Goal: Task Accomplishment & Management: Use online tool/utility

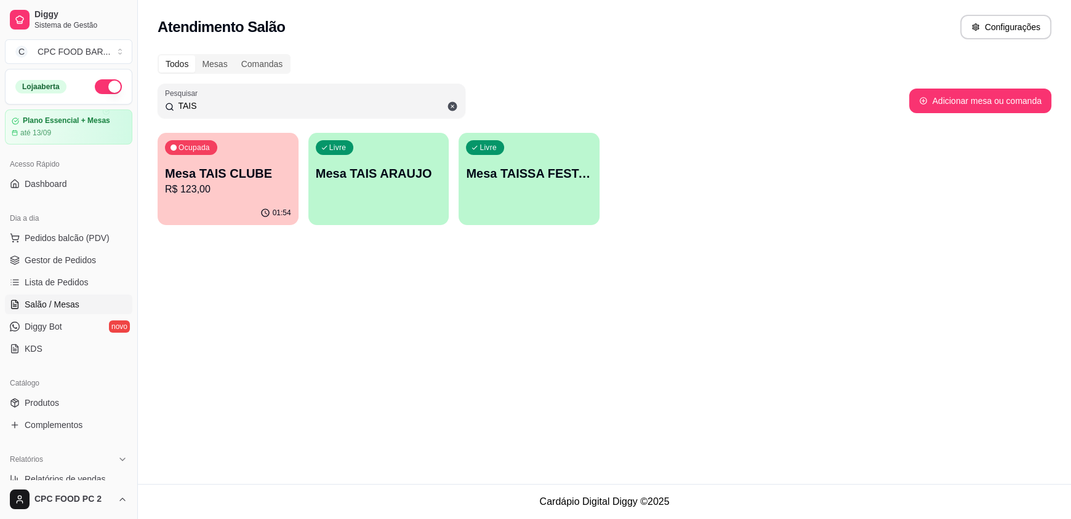
click at [272, 171] on p "Mesa TAIS CLUBE" at bounding box center [228, 173] width 126 height 17
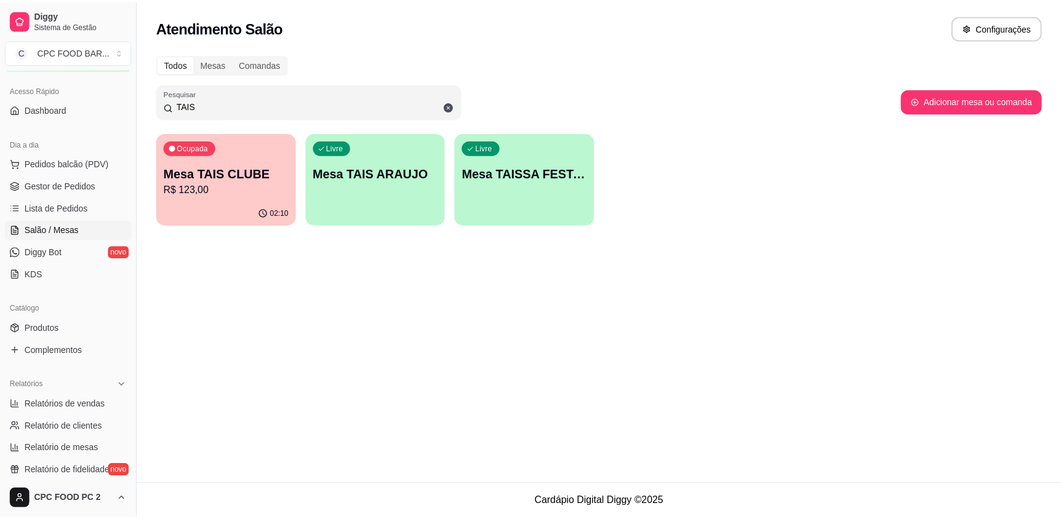
scroll to position [184, 0]
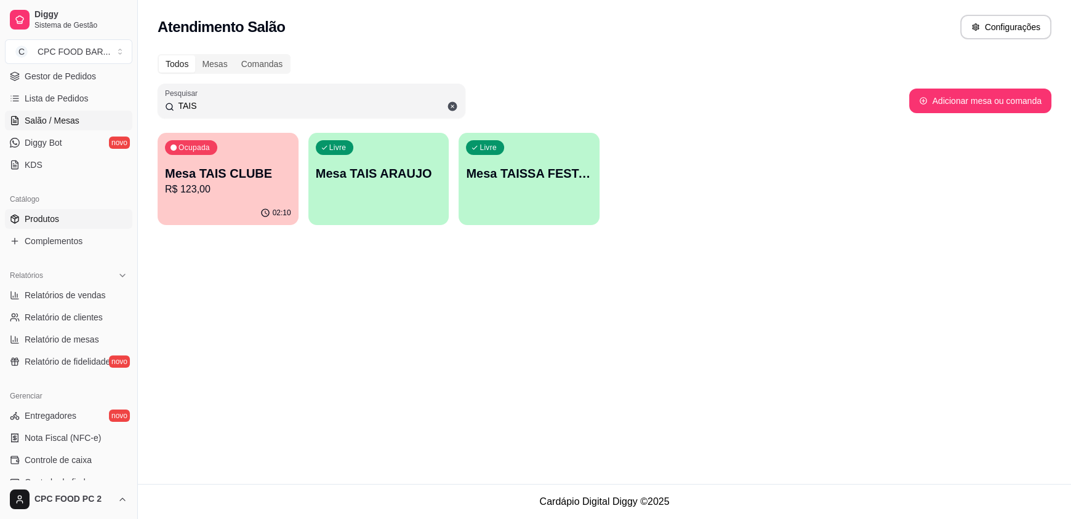
click at [62, 220] on link "Produtos" at bounding box center [68, 219] width 127 height 20
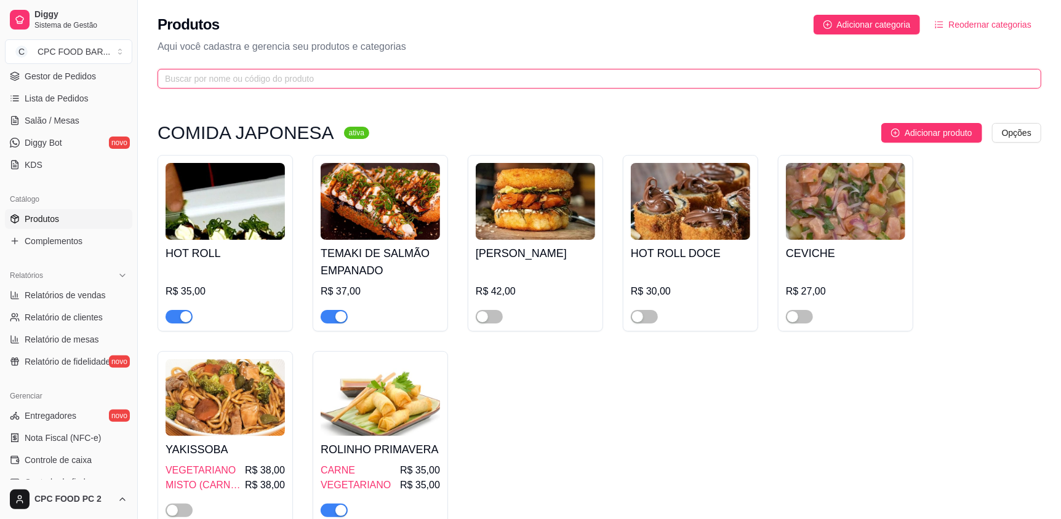
click at [212, 82] on input "text" at bounding box center [594, 79] width 859 height 14
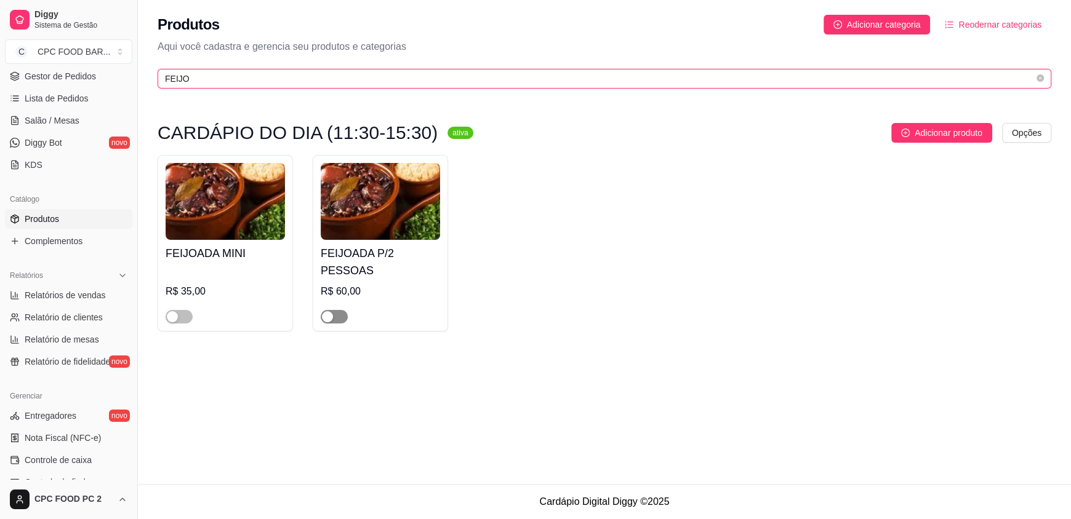
type input "FEIJO"
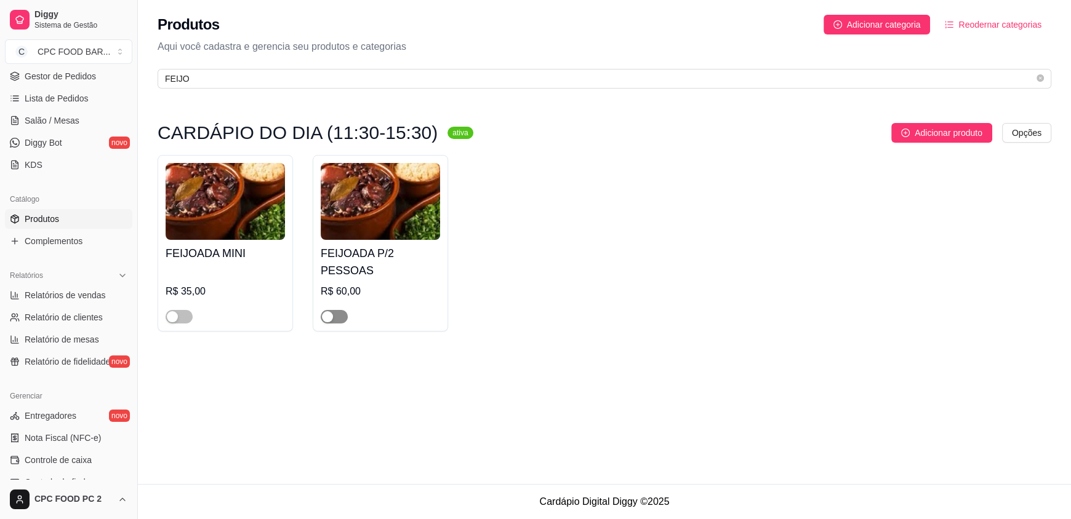
click at [334, 310] on button "button" at bounding box center [334, 317] width 27 height 14
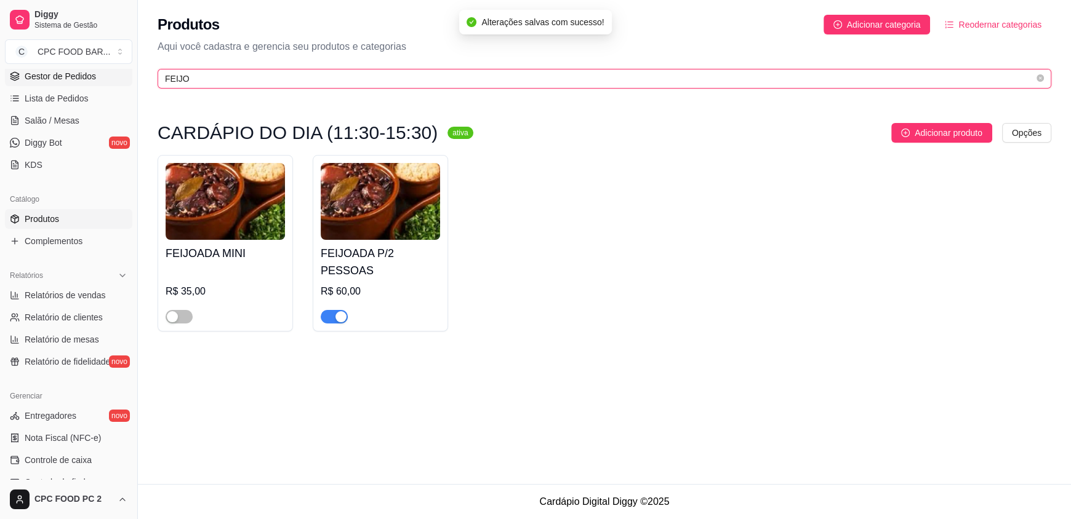
drag, startPoint x: 184, startPoint y: 77, endPoint x: 94, endPoint y: 81, distance: 90.0
click at [94, 81] on div "Diggy Sistema de Gestão C CPC FOOD BAR ... Loja aberta Plano Essencial + Mesas …" at bounding box center [535, 259] width 1071 height 519
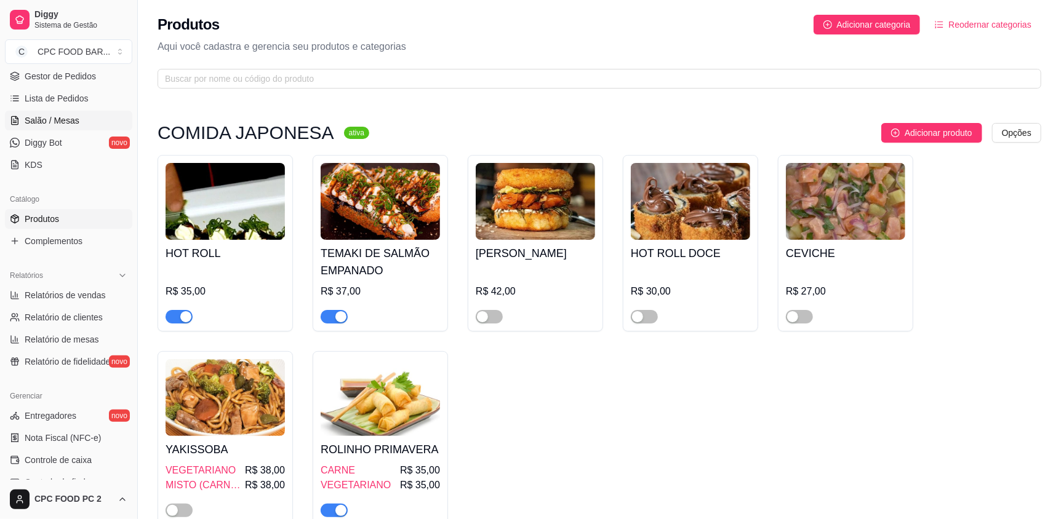
click at [59, 121] on span "Salão / Mesas" at bounding box center [52, 120] width 55 height 12
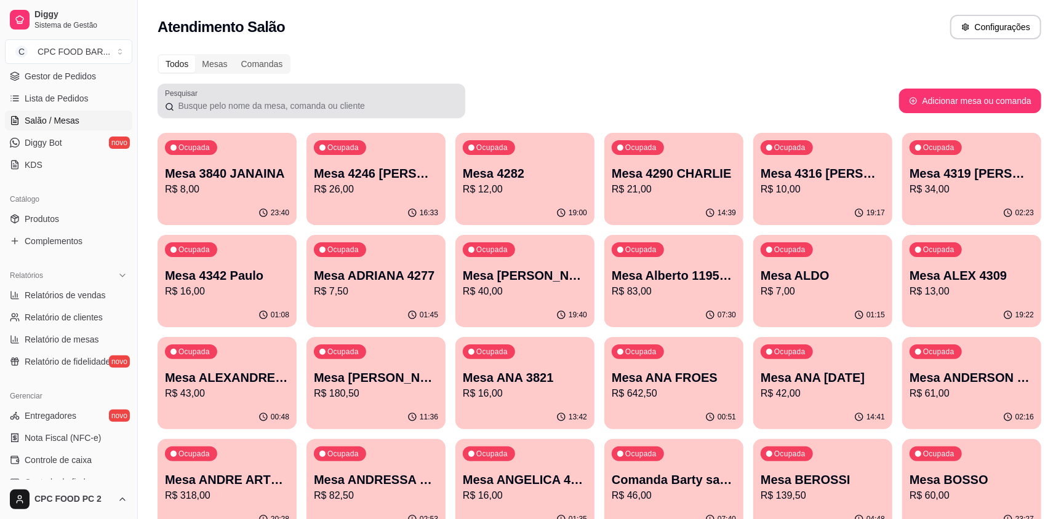
click at [295, 92] on div at bounding box center [311, 101] width 293 height 25
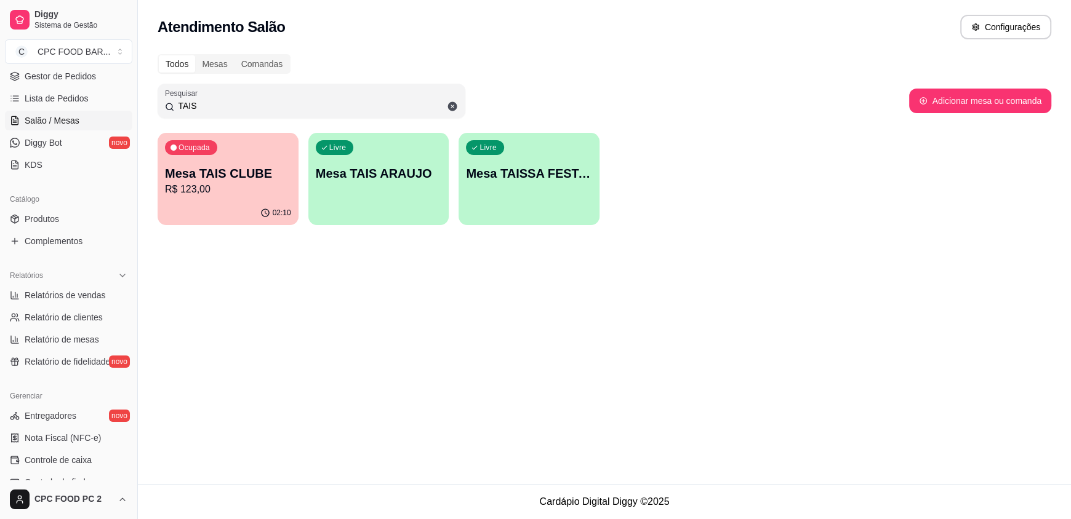
type input "TAIS"
click at [248, 168] on p "Mesa TAIS CLUBE" at bounding box center [228, 174] width 122 height 17
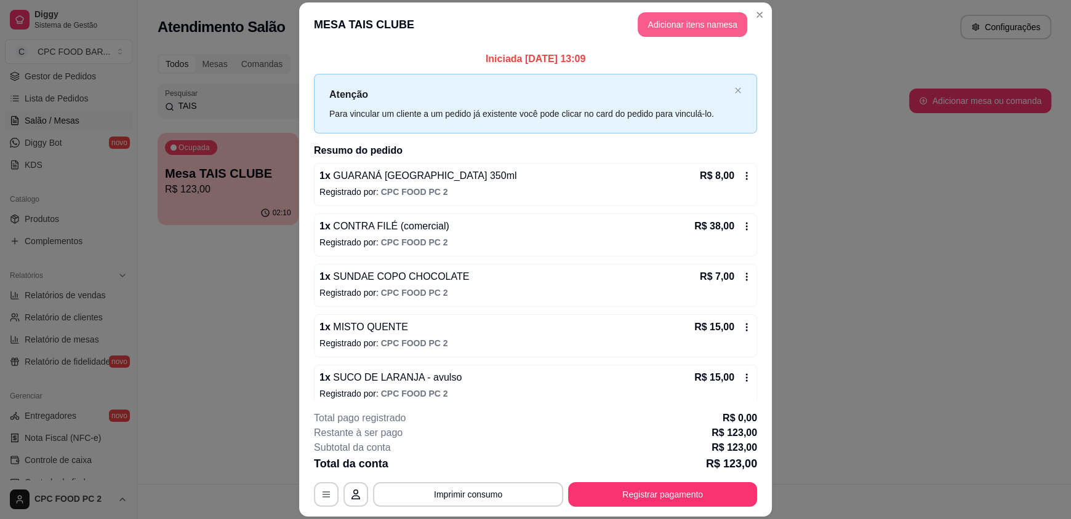
click at [684, 29] on button "Adicionar itens na mesa" at bounding box center [693, 24] width 110 height 25
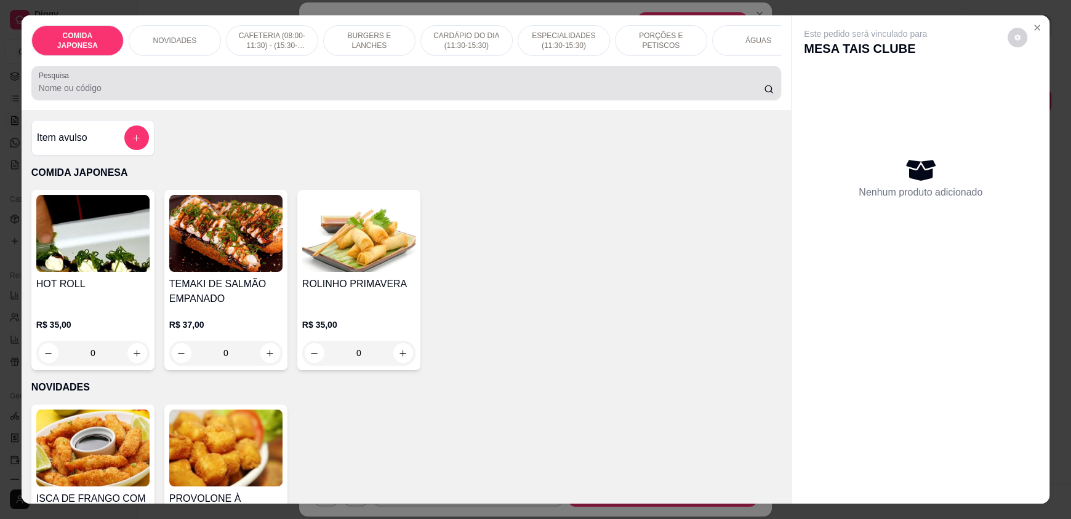
click at [237, 94] on input "Pesquisa" at bounding box center [402, 88] width 726 height 12
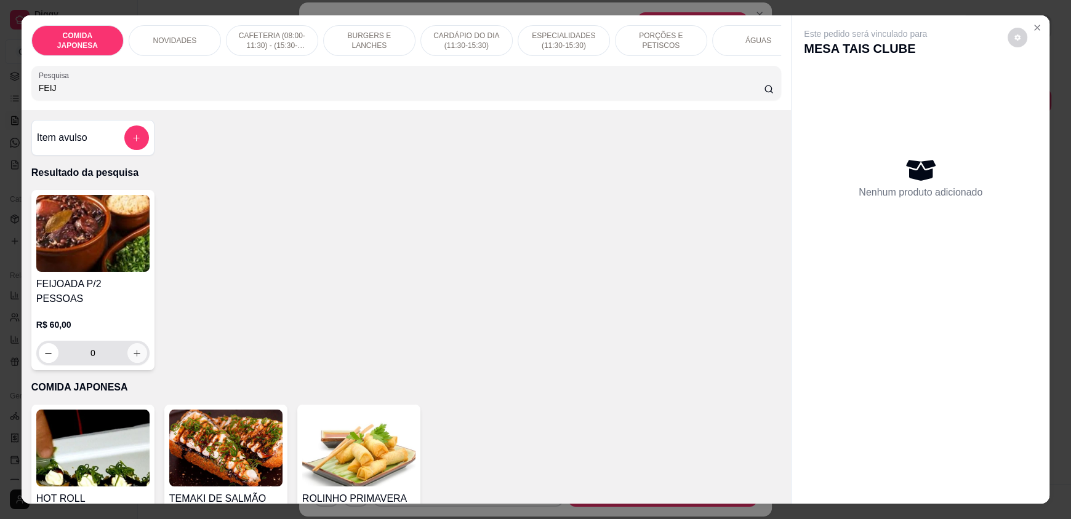
type input "FEIJ"
click at [132, 349] on icon "increase-product-quantity" at bounding box center [136, 353] width 9 height 9
type input "1"
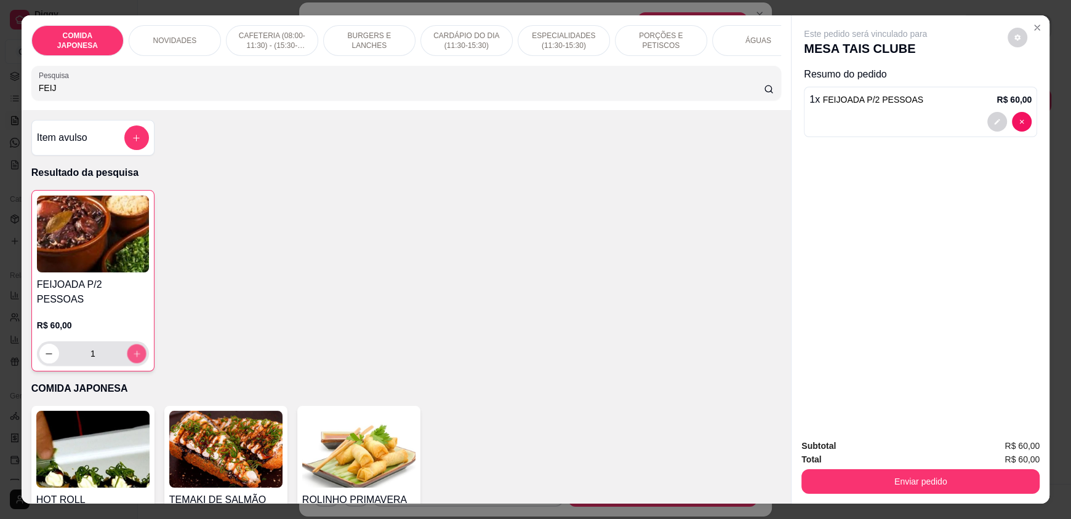
click at [132, 350] on icon "increase-product-quantity" at bounding box center [136, 354] width 9 height 9
type input "2"
click at [132, 350] on icon "increase-product-quantity" at bounding box center [136, 354] width 9 height 9
type input "3"
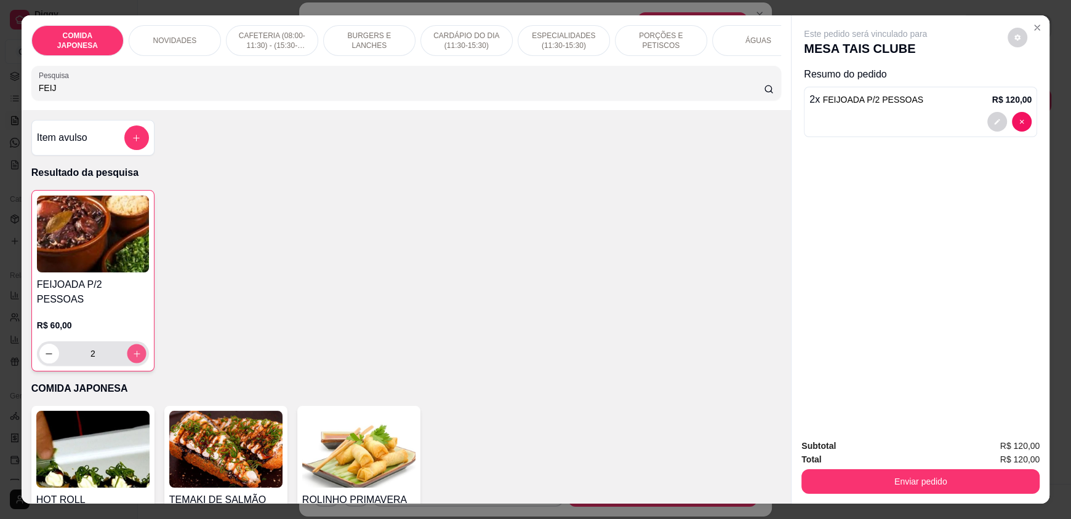
type input "3"
click at [132, 350] on icon "increase-product-quantity" at bounding box center [136, 354] width 9 height 9
type input "4"
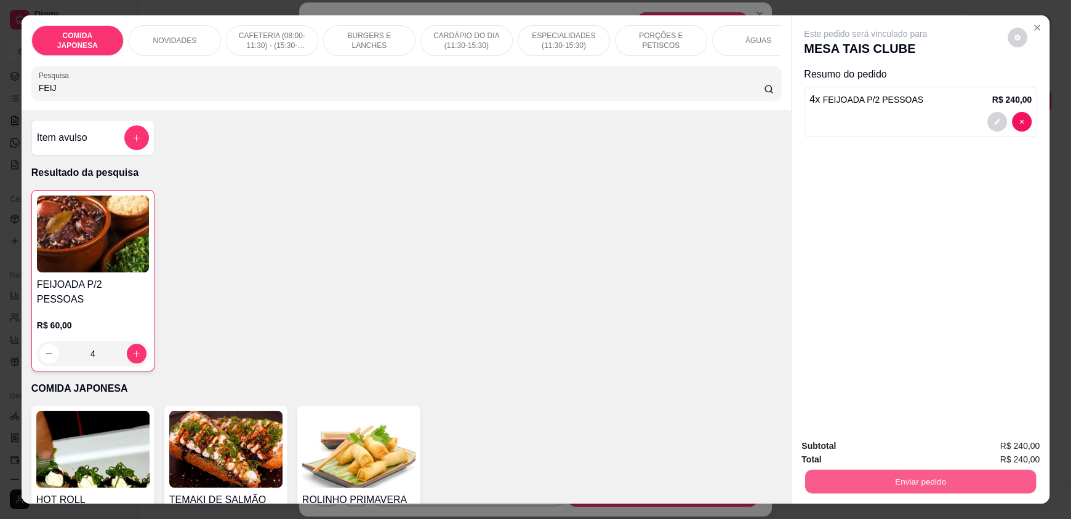
click at [887, 491] on button "Enviar pedido" at bounding box center [920, 482] width 231 height 24
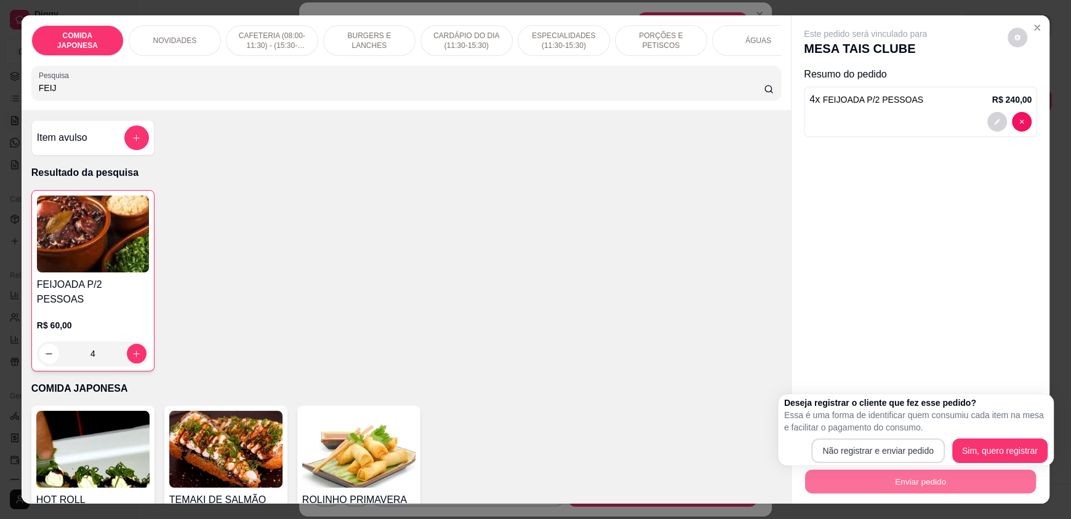
click at [862, 446] on button "Não registrar e enviar pedido" at bounding box center [878, 451] width 134 height 25
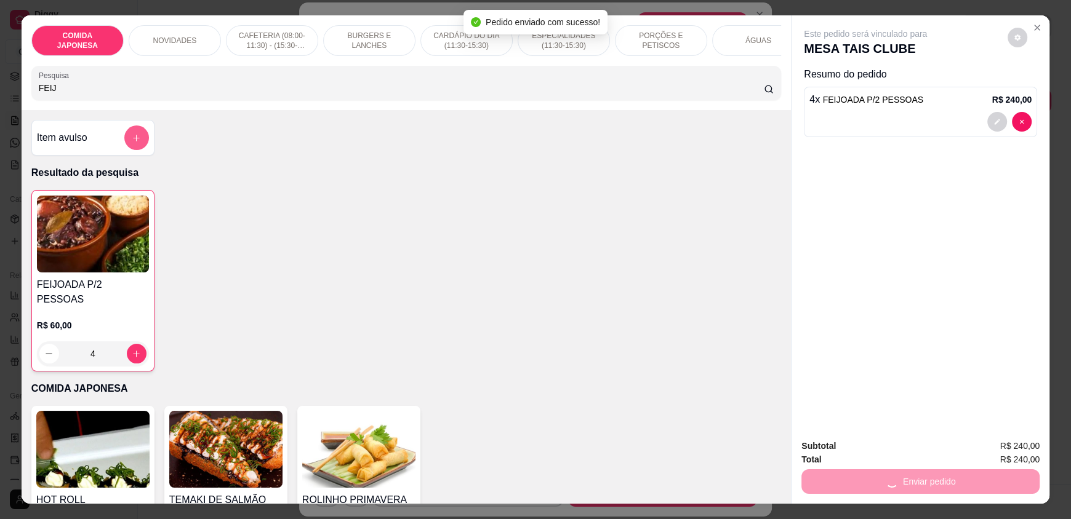
click at [133, 143] on icon "add-separate-item" at bounding box center [136, 138] width 9 height 9
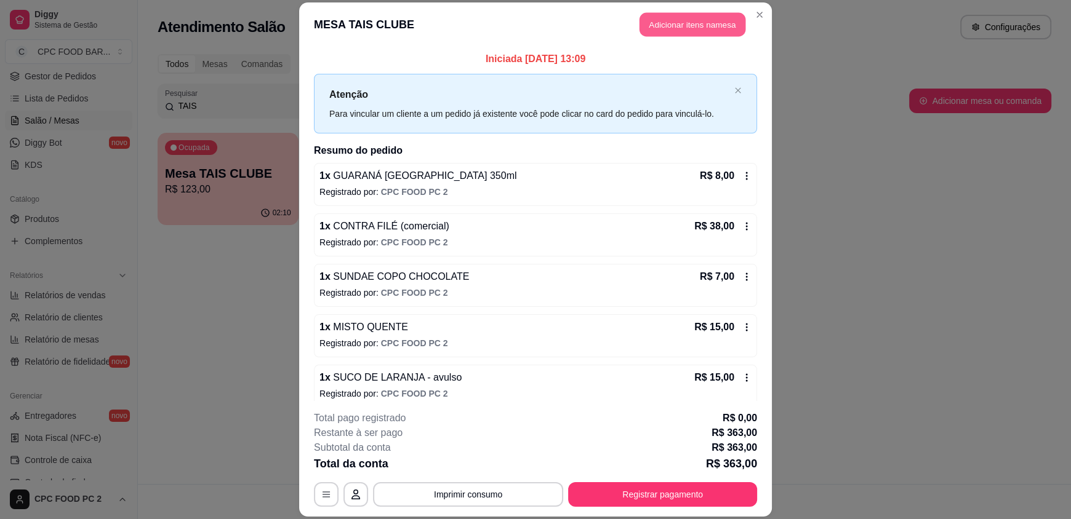
click at [675, 22] on button "Adicionar itens na mesa" at bounding box center [693, 25] width 106 height 24
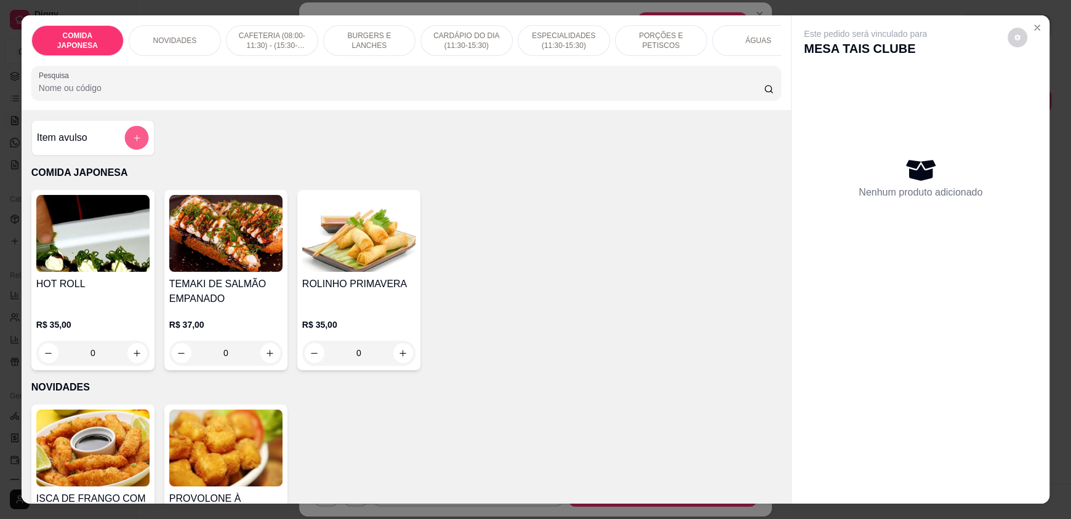
click at [133, 143] on icon "add-separate-item" at bounding box center [136, 138] width 9 height 9
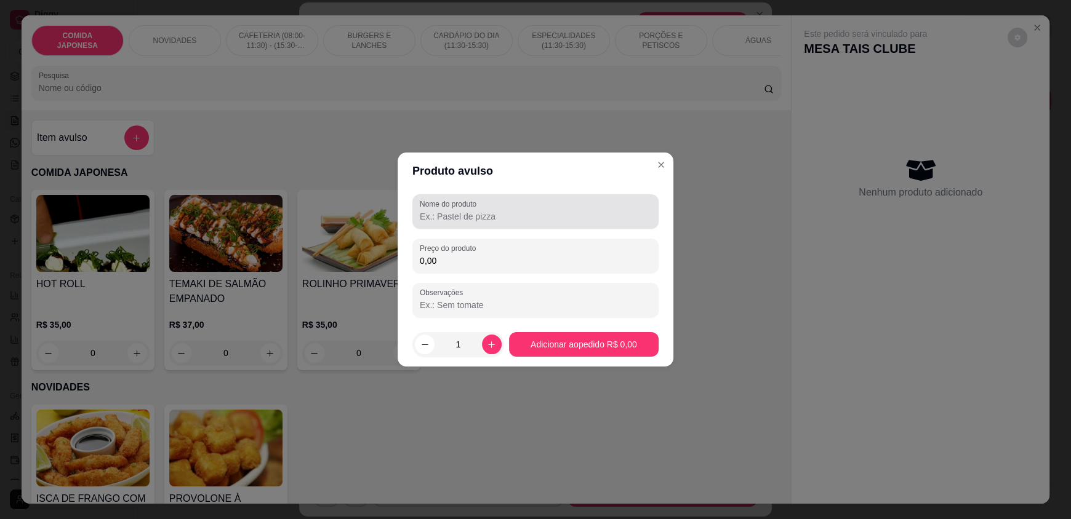
click at [487, 214] on input "Nome do produto" at bounding box center [535, 217] width 231 height 12
type input "FEIJOADA SEM ARROZ"
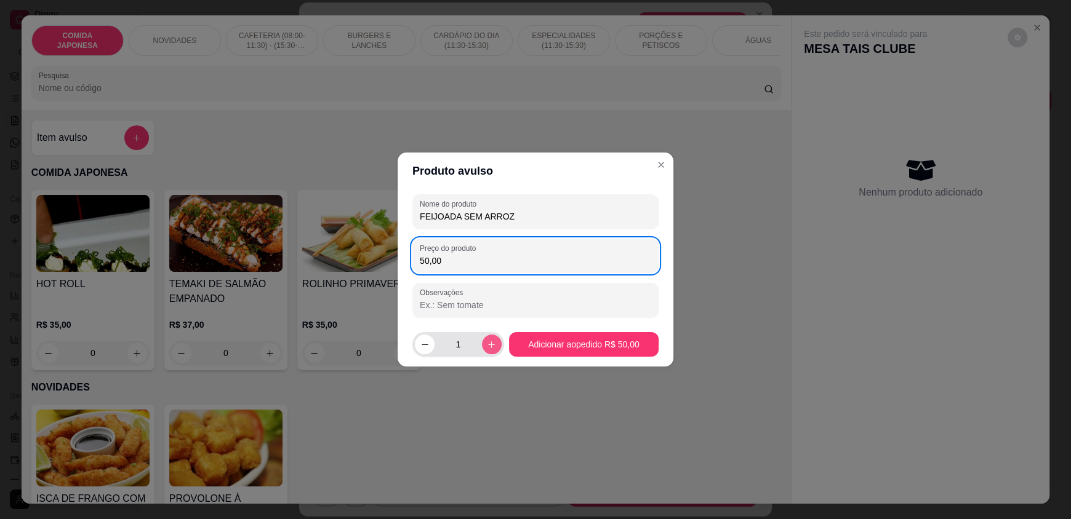
type input "50,00"
click at [487, 340] on icon "increase-product-quantity" at bounding box center [491, 344] width 9 height 9
type input "2"
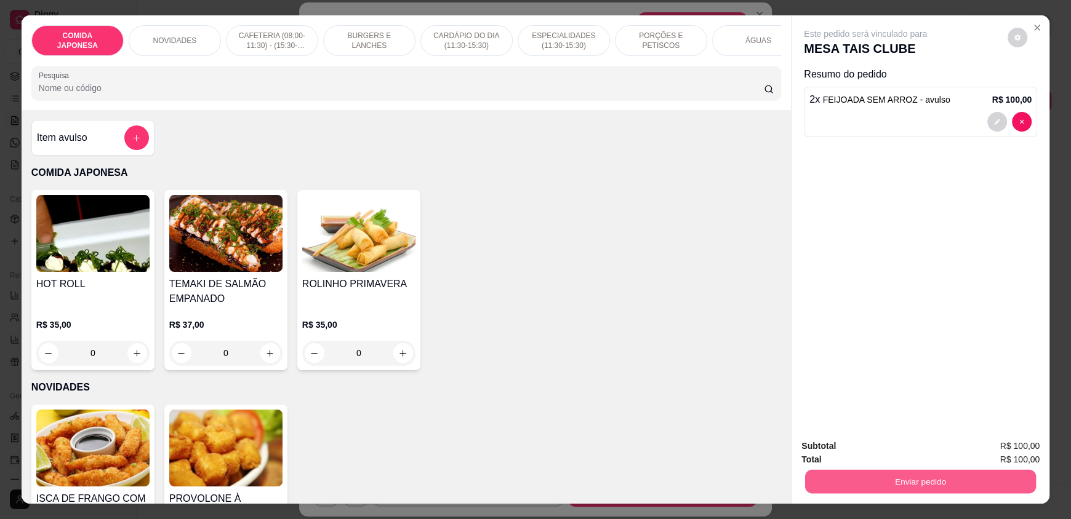
click at [916, 483] on button "Enviar pedido" at bounding box center [920, 482] width 231 height 24
click at [910, 460] on button "Não registrar e enviar pedido" at bounding box center [879, 451] width 124 height 23
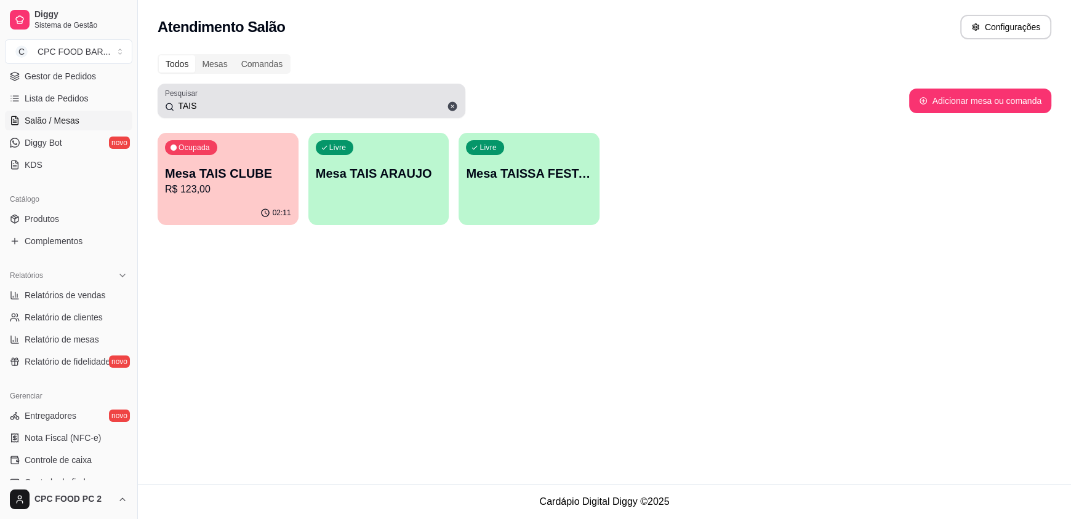
click at [452, 106] on icon at bounding box center [452, 106] width 11 height 11
